Goal: Task Accomplishment & Management: Use online tool/utility

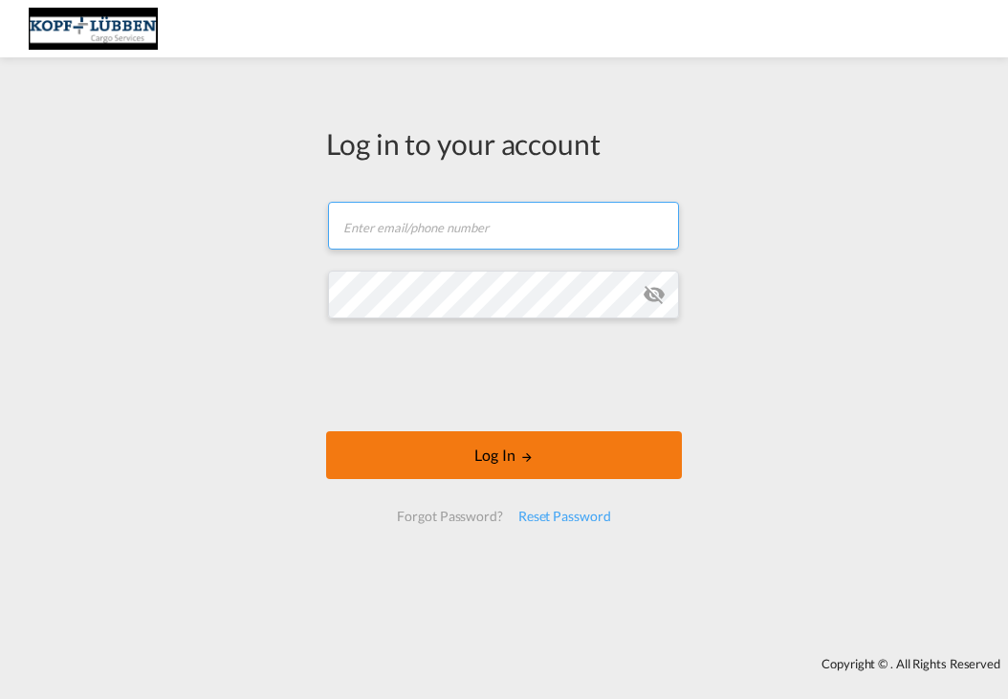
type input "[EMAIL_ADDRESS][PERSON_NAME][DOMAIN_NAME]"
click at [472, 456] on button "Log In" at bounding box center [504, 455] width 356 height 48
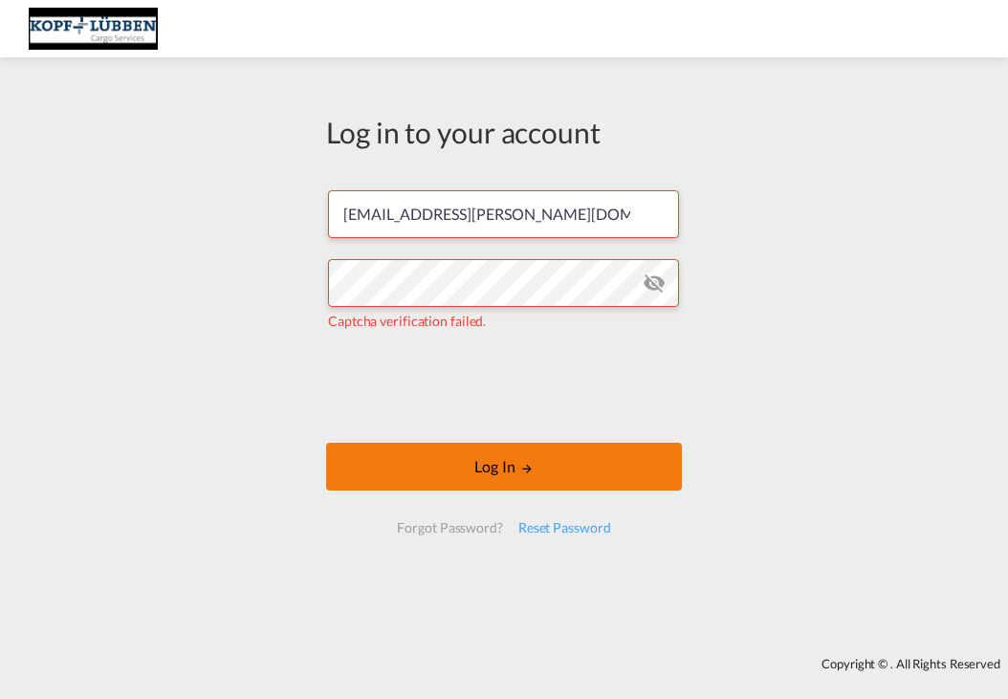
click at [488, 466] on button "Log In" at bounding box center [504, 467] width 356 height 48
